Goal: Find specific page/section: Find specific page/section

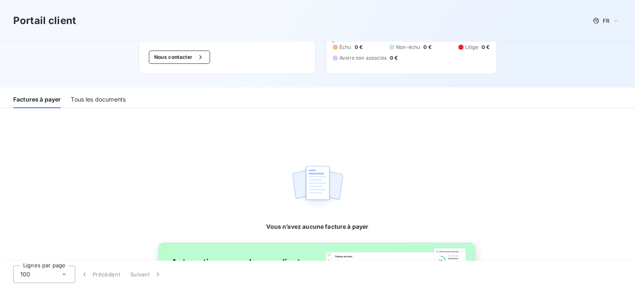
scroll to position [64, 0]
click at [103, 99] on div "Tous les documents" at bounding box center [98, 99] width 55 height 17
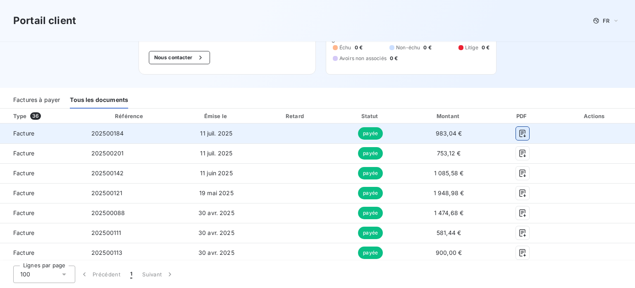
click at [519, 132] on icon "button" at bounding box center [523, 133] width 8 height 8
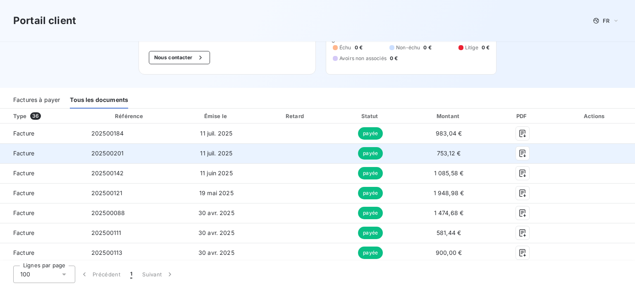
click at [627, 150] on td at bounding box center [595, 153] width 80 height 20
click at [440, 154] on span "753,12 €" at bounding box center [449, 152] width 24 height 7
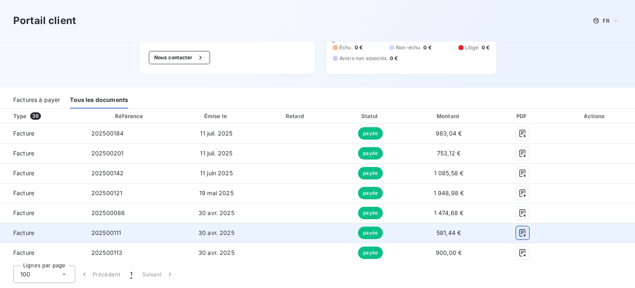
click at [519, 233] on icon "button" at bounding box center [523, 232] width 8 height 8
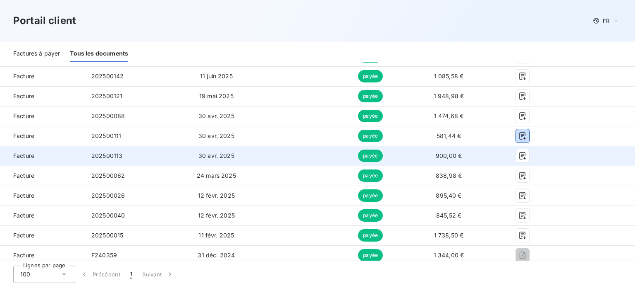
scroll to position [147, 0]
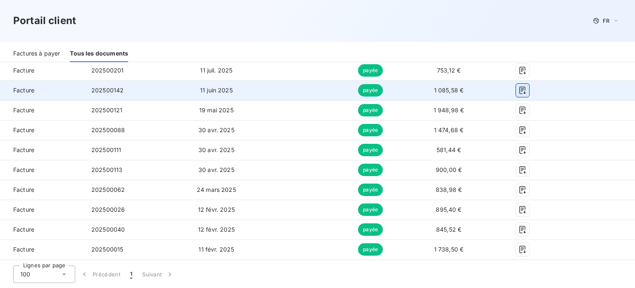
click at [519, 88] on icon "button" at bounding box center [523, 90] width 8 height 8
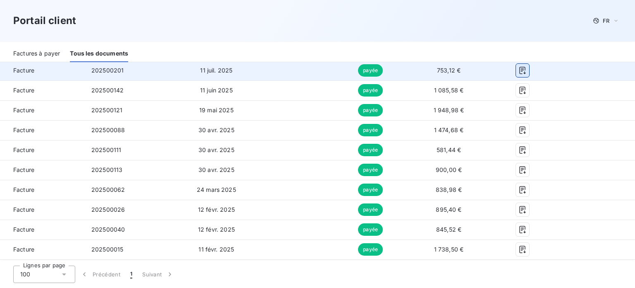
click at [519, 69] on icon "button" at bounding box center [523, 70] width 8 height 8
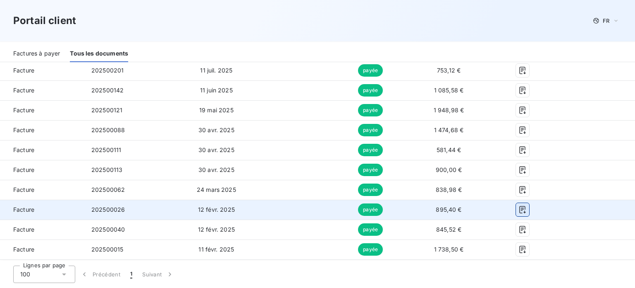
click at [519, 211] on icon "button" at bounding box center [523, 209] width 8 height 8
click at [520, 210] on icon "button" at bounding box center [523, 209] width 6 height 7
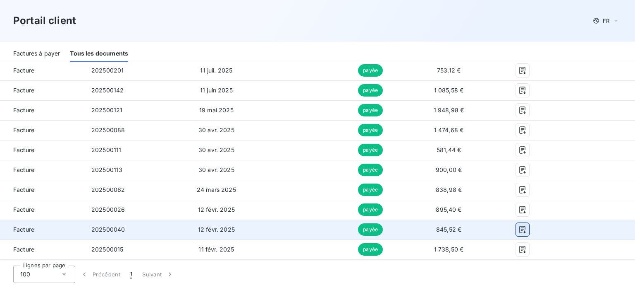
click at [520, 230] on icon "button" at bounding box center [523, 228] width 6 height 7
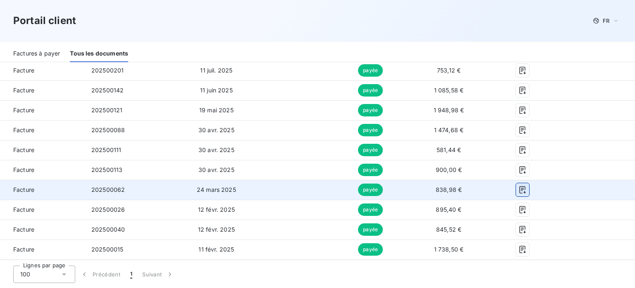
click at [520, 189] on icon "button" at bounding box center [523, 189] width 8 height 8
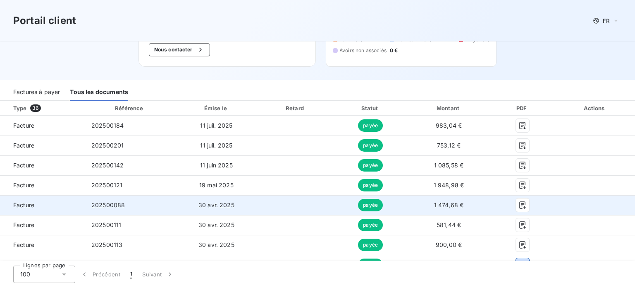
scroll to position [23, 0]
